Goal: Task Accomplishment & Management: Use online tool/utility

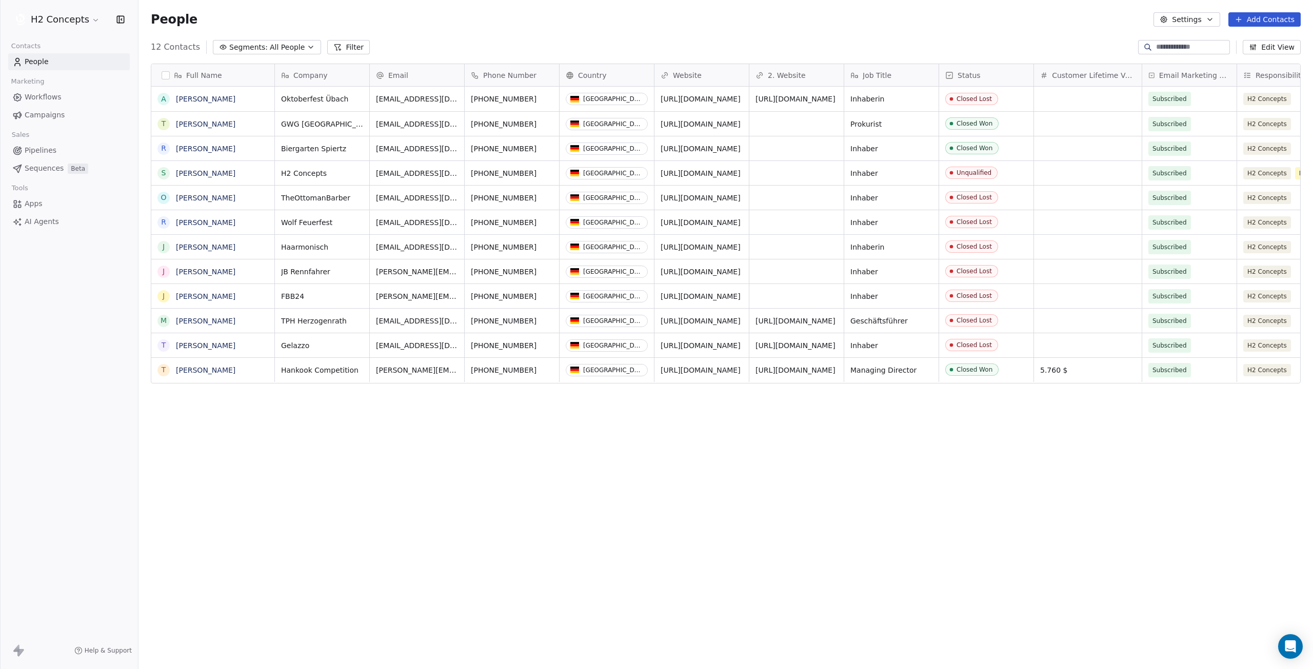
scroll to position [582, 1167]
click at [92, 17] on html "H2 Concepts Contacts People Marketing Workflows Campaigns Sales Pipelines Seque…" at bounding box center [656, 334] width 1313 height 669
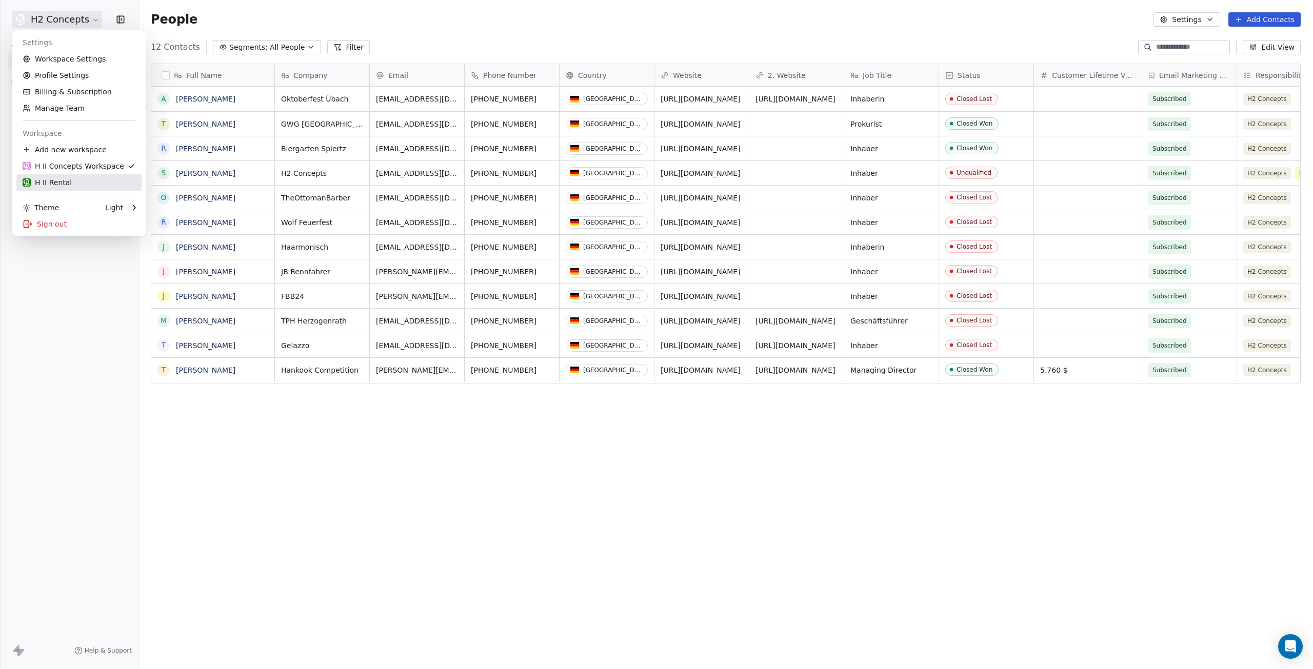
click at [69, 182] on div "H II Rental" at bounding box center [79, 182] width 113 height 10
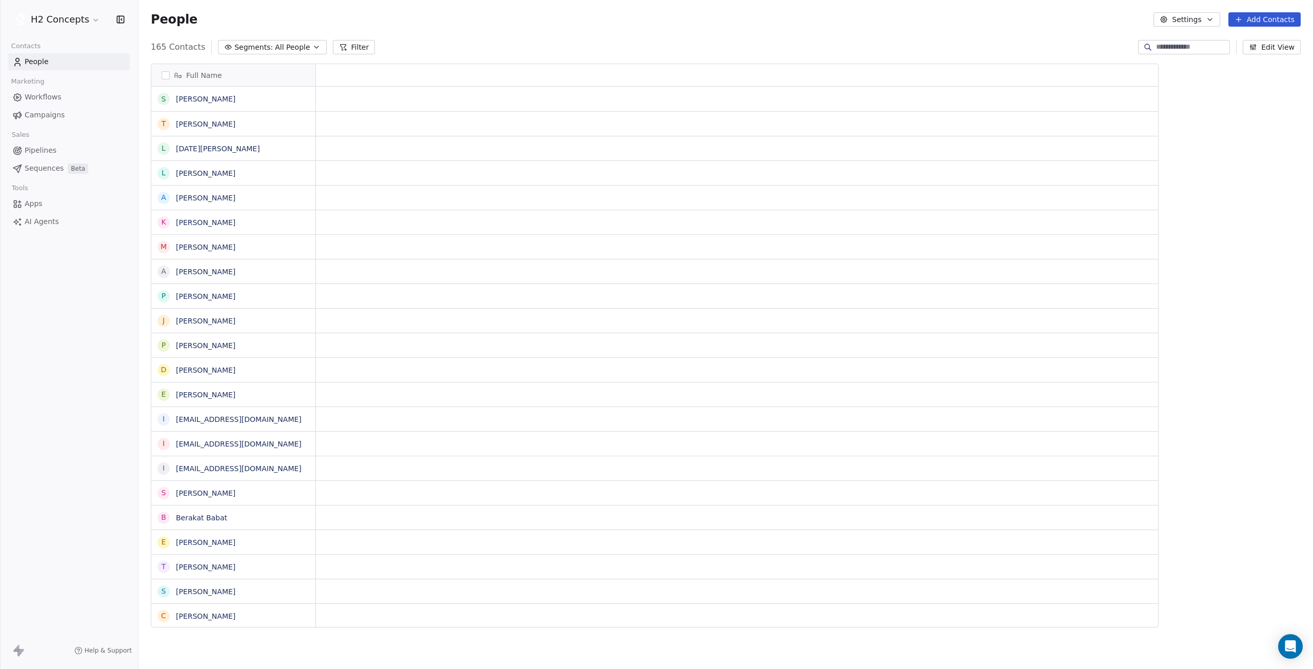
scroll to position [582, 1167]
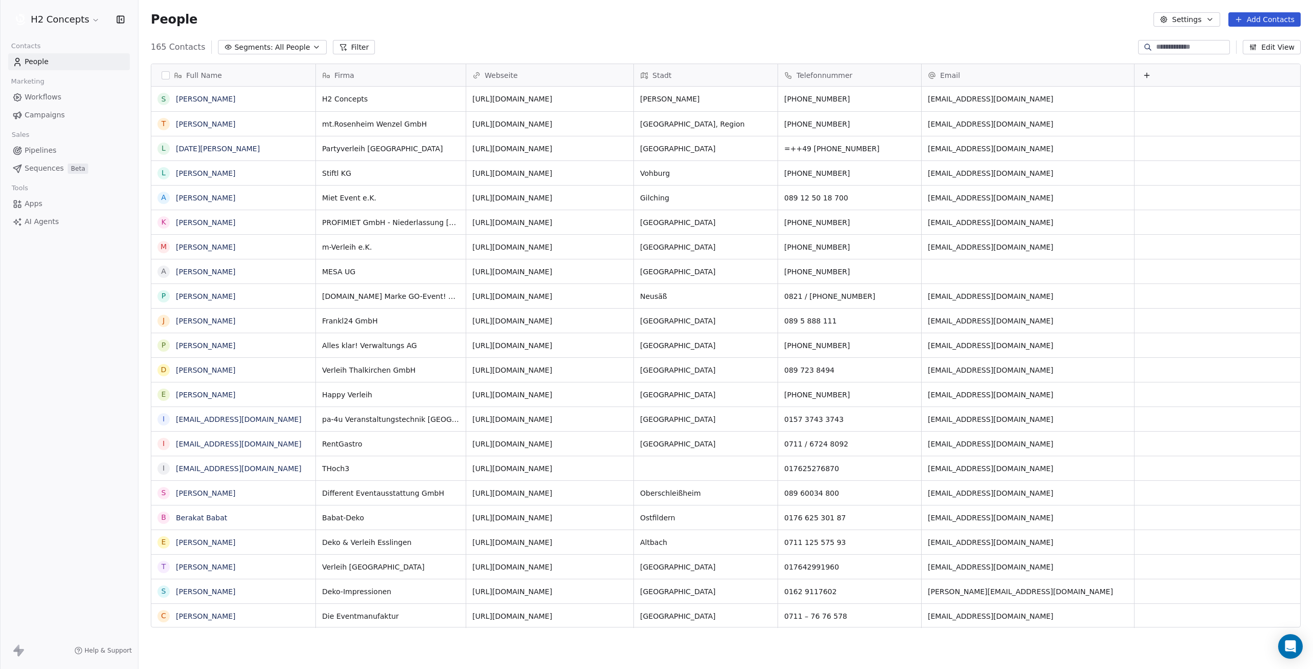
click at [35, 113] on span "Campaigns" at bounding box center [45, 115] width 40 height 11
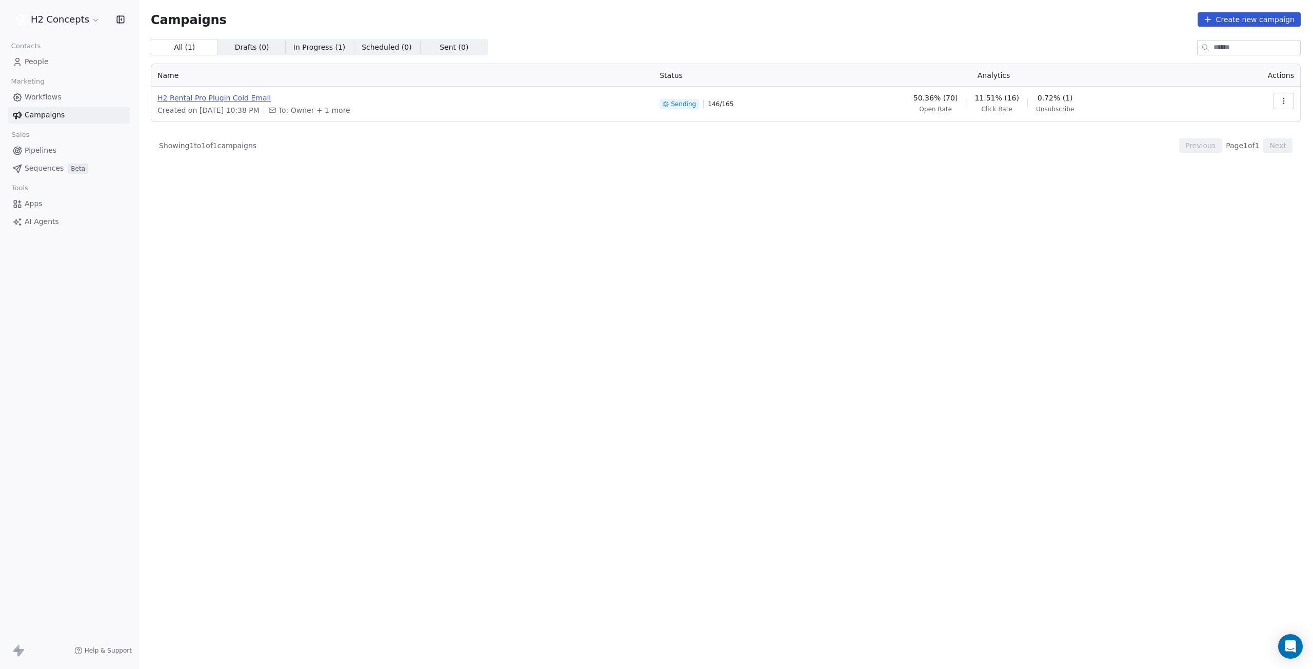
click at [252, 100] on span "H2 Rental Pro Plugin Cold Email" at bounding box center [402, 98] width 490 height 10
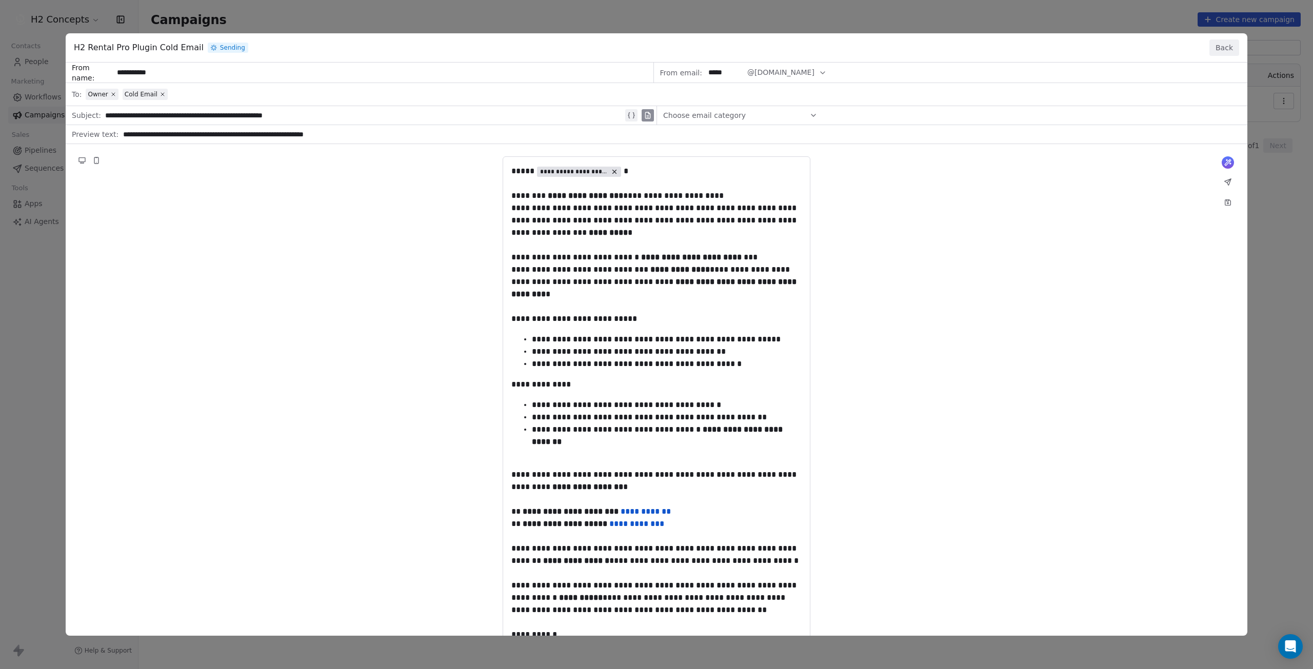
click at [1226, 51] on button "Back" at bounding box center [1224, 47] width 30 height 16
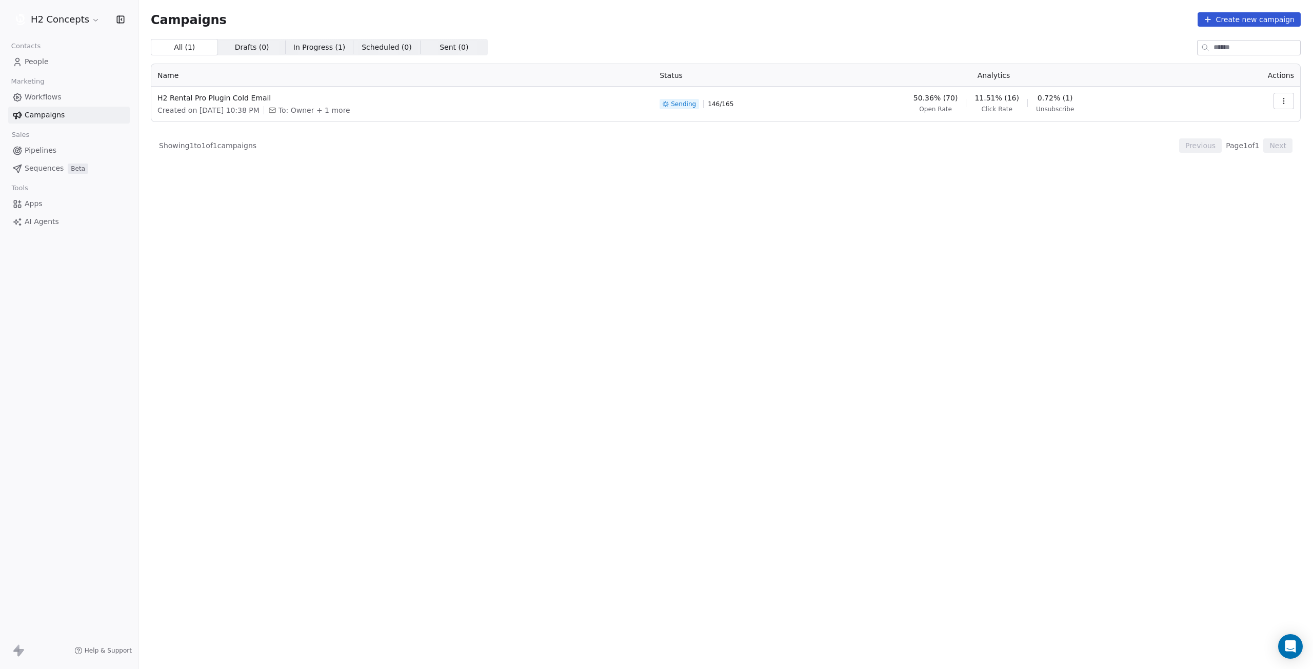
click at [1281, 95] on button "button" at bounding box center [1283, 101] width 21 height 16
click at [1234, 141] on span "View Analytics" at bounding box center [1231, 140] width 59 height 12
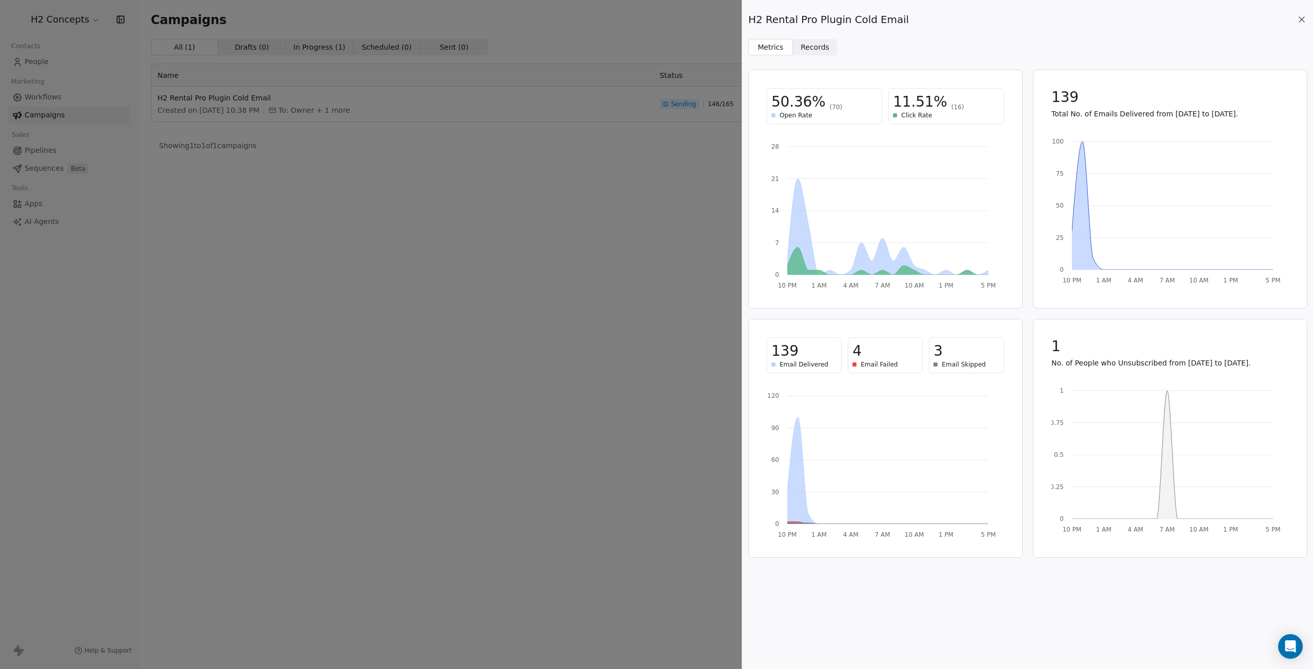
click at [826, 49] on span "Records Records" at bounding box center [815, 47] width 45 height 16
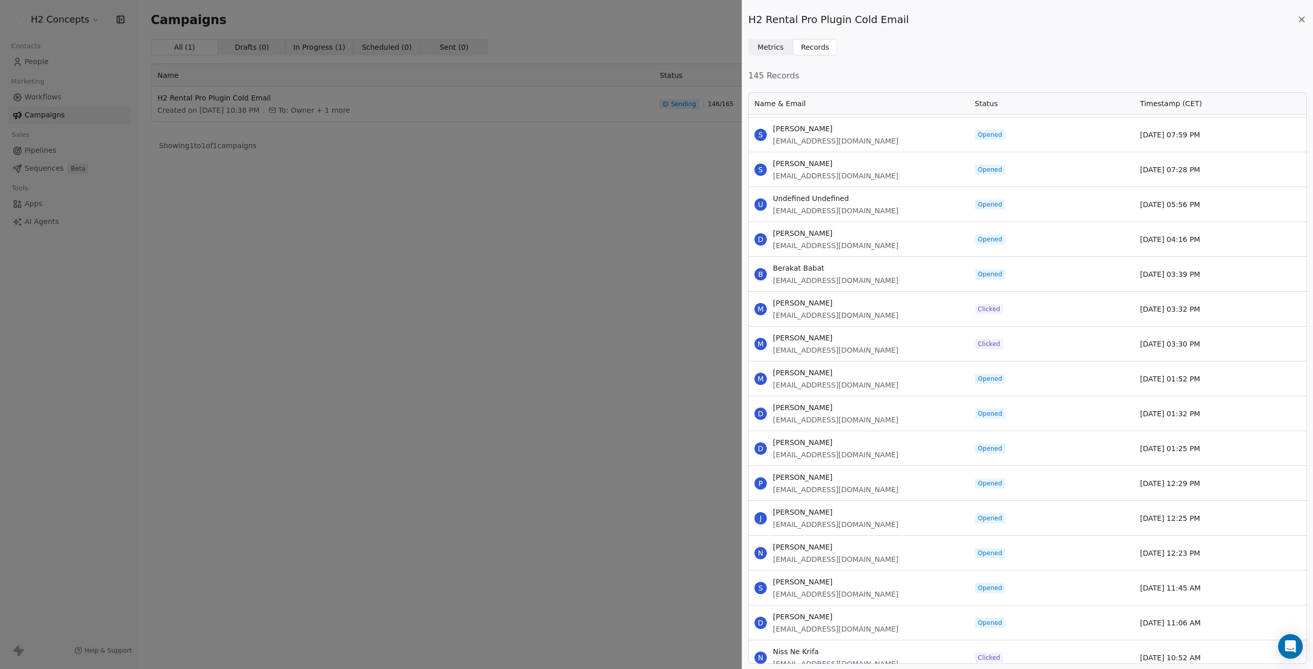
scroll to position [154, 0]
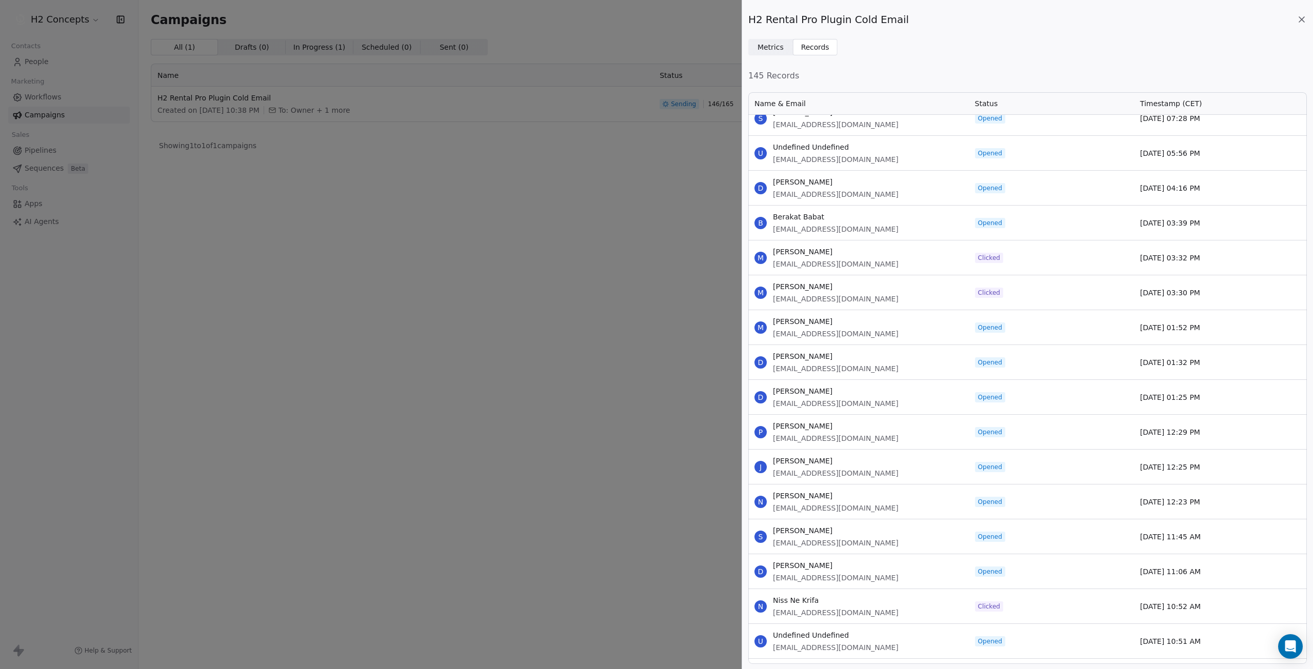
click at [988, 254] on span "Clicked" at bounding box center [989, 258] width 22 height 8
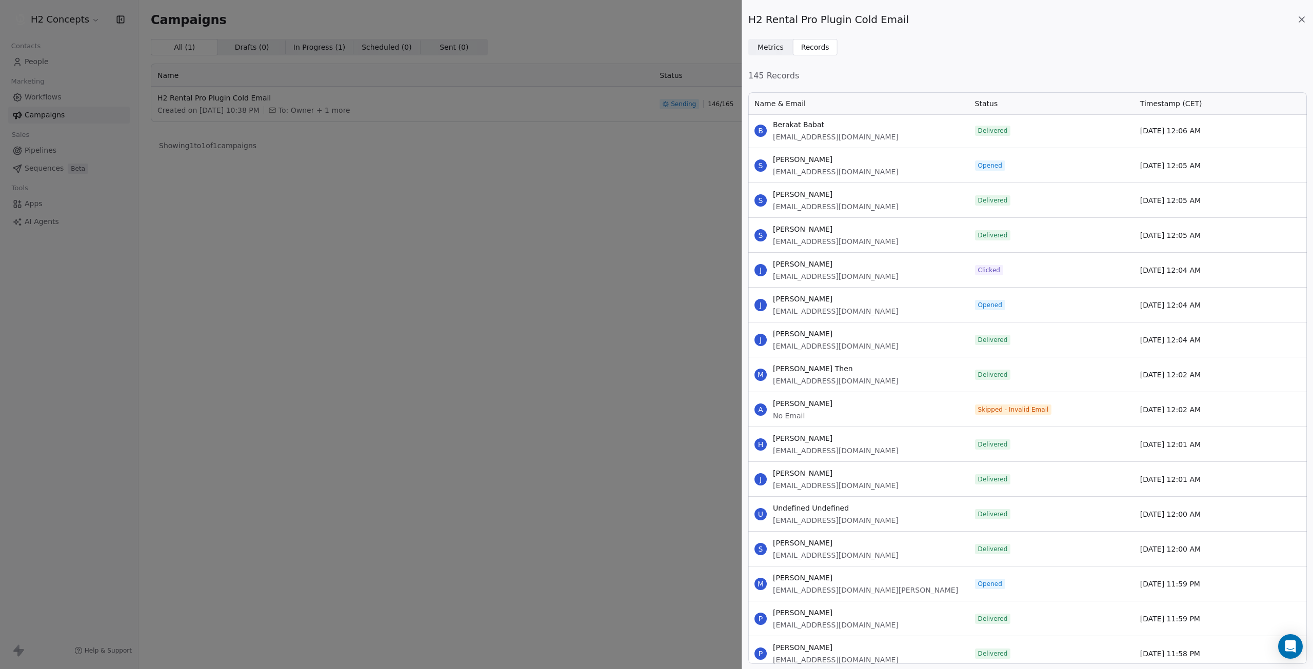
click at [787, 47] on span "Metrics Metrics" at bounding box center [770, 47] width 45 height 16
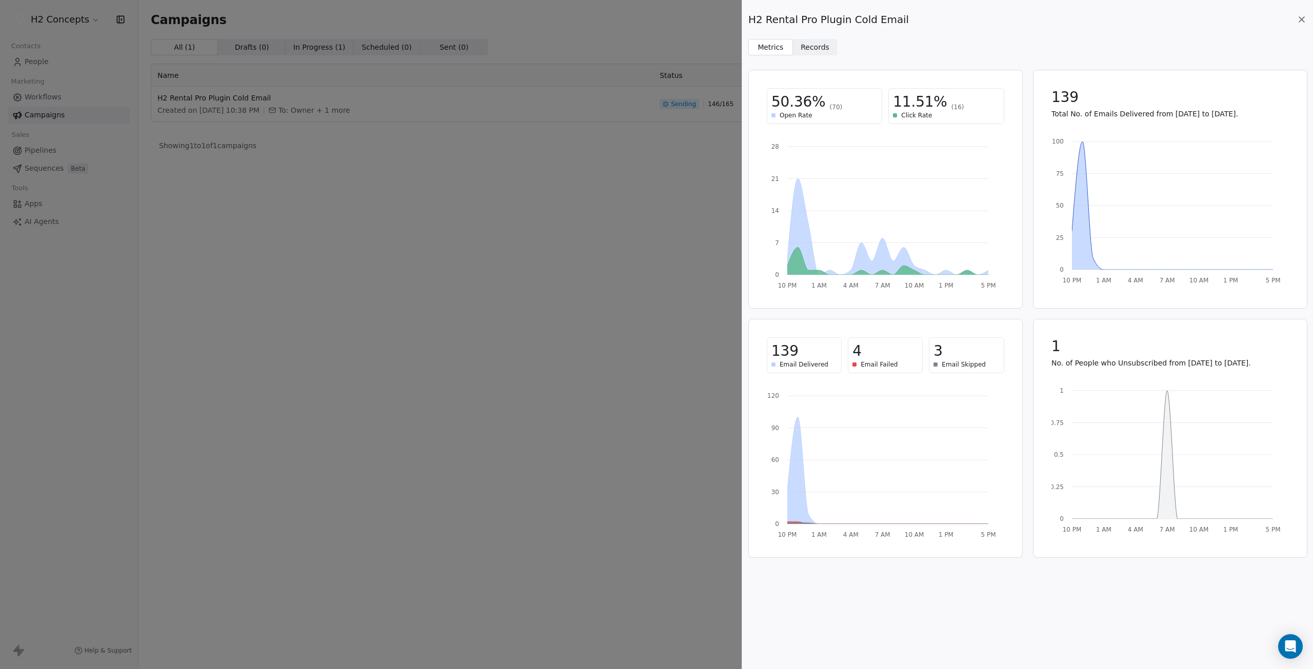
click at [1298, 16] on icon at bounding box center [1301, 19] width 10 height 10
